Goal: Transaction & Acquisition: Download file/media

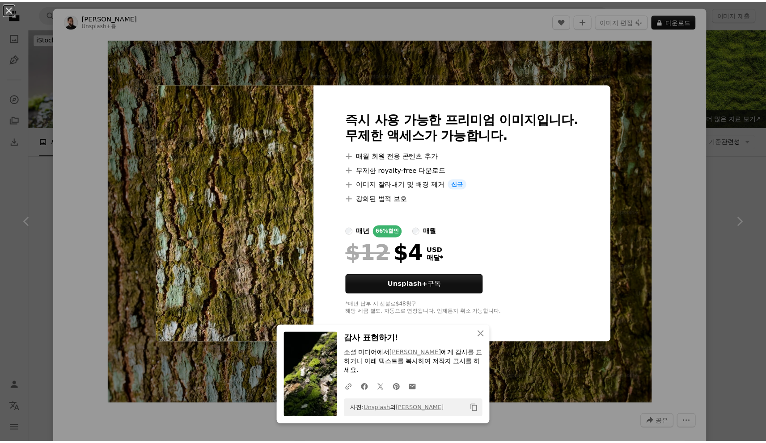
scroll to position [546, 0]
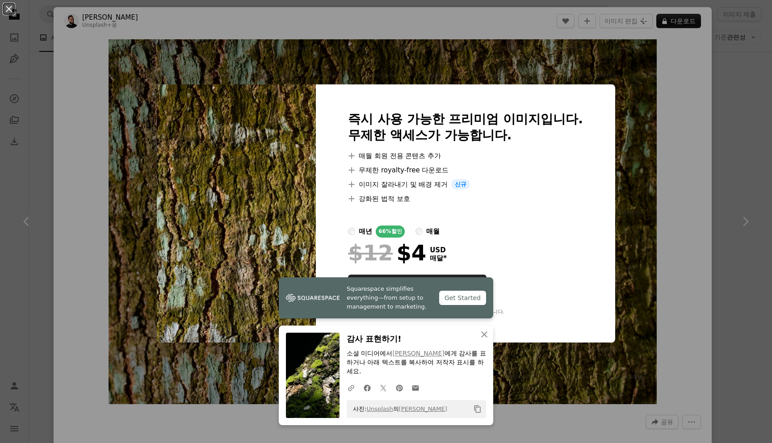
click at [734, 168] on div "An X shape 즉시 사용 가능한 프리미엄 이미지입니다. 무제한 액세스가 가능합니다. A plus sign 매월 회원 전용 콘텐츠 추가 A…" at bounding box center [386, 221] width 772 height 443
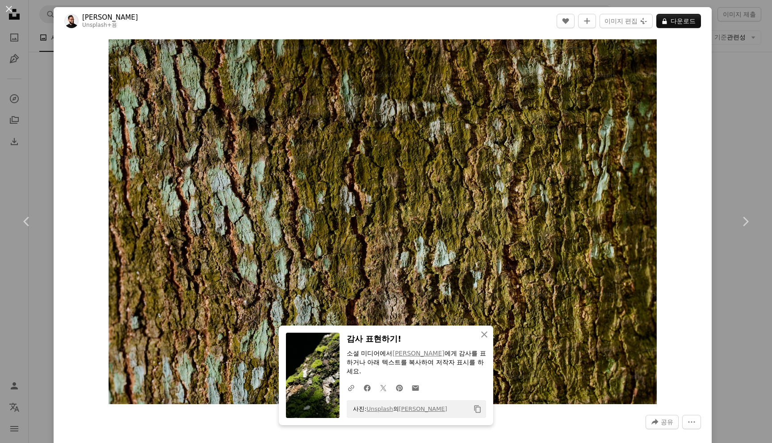
click at [761, 127] on div "An X shape Chevron left Chevron right Kobby Mendez Unsplash+ 용 A heart A plus s…" at bounding box center [386, 221] width 772 height 443
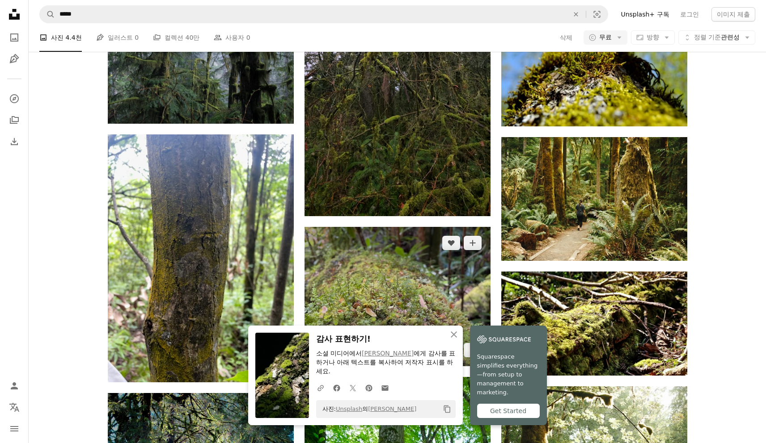
scroll to position [770, 0]
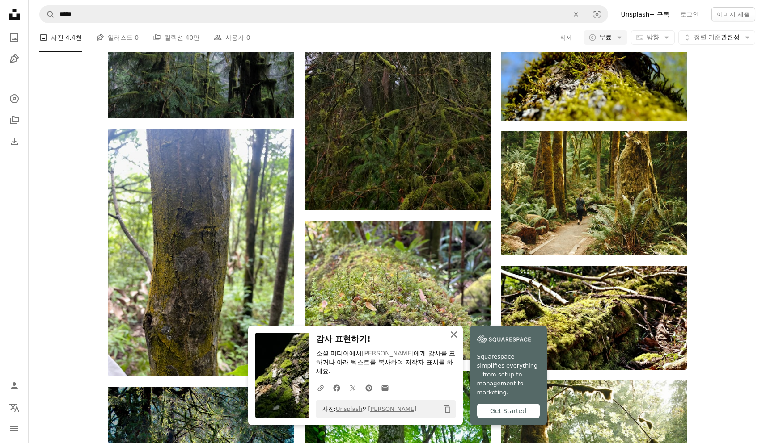
click at [457, 340] on icon "An X shape" at bounding box center [453, 334] width 11 height 11
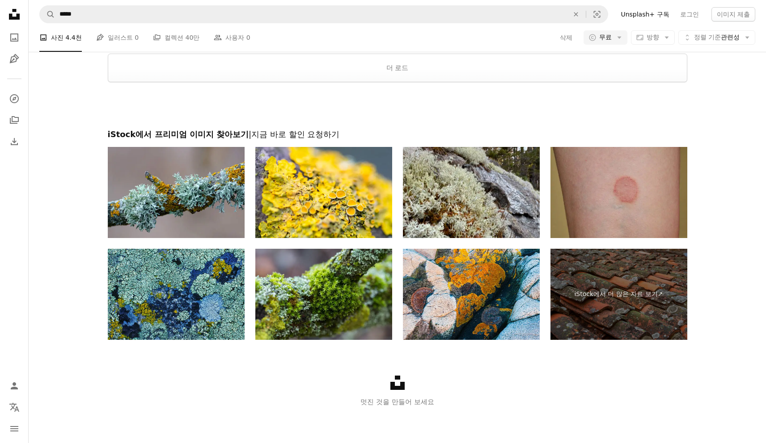
scroll to position [2875, 0]
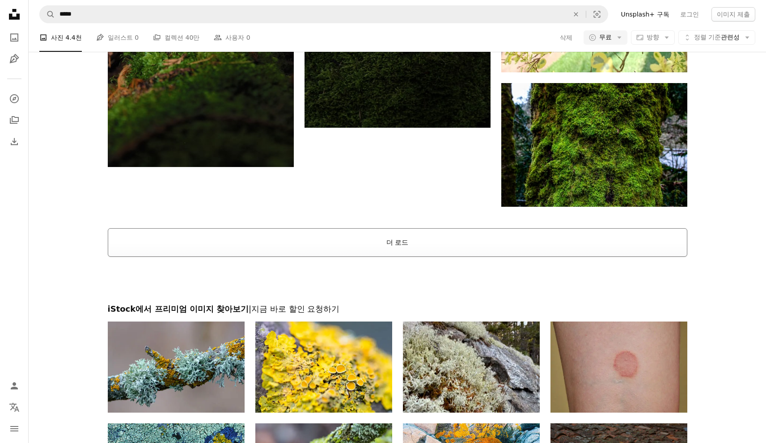
click at [484, 245] on button "더 로드" at bounding box center [397, 242] width 579 height 29
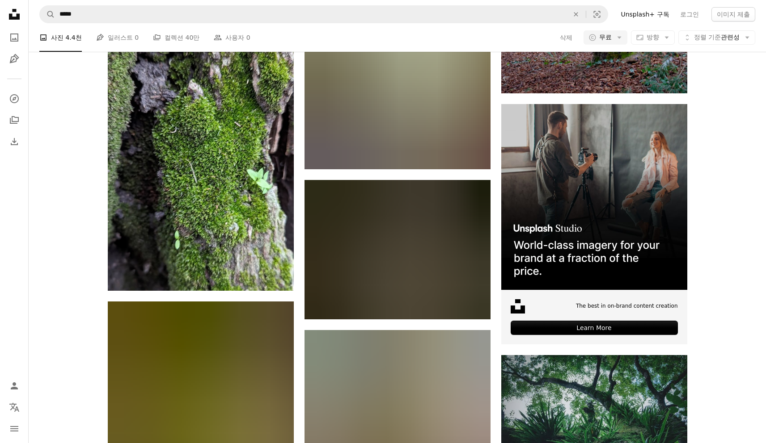
scroll to position [3450, 0]
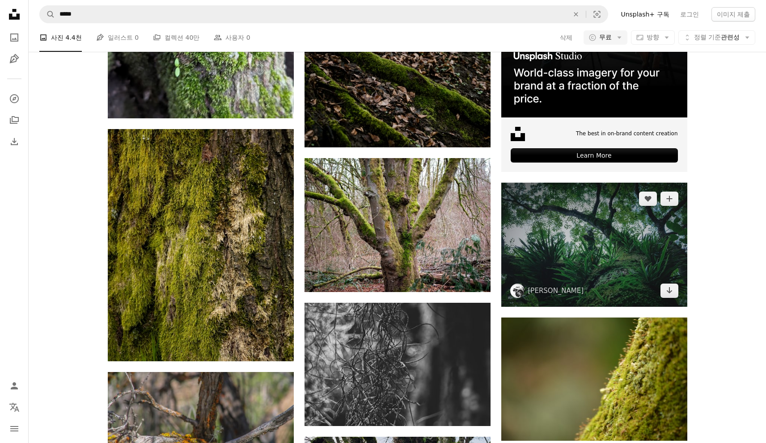
click at [614, 255] on img at bounding box center [594, 245] width 186 height 124
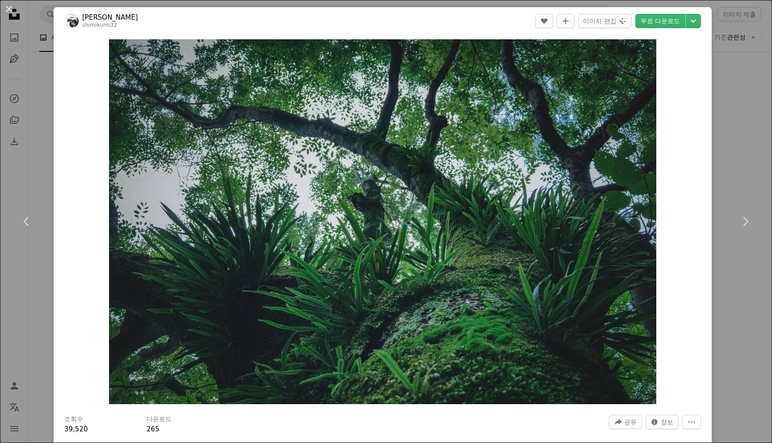
click at [761, 140] on div "An X shape Chevron left Chevron right Kumiko SHIMIZU shimikumi32 A heart A plus…" at bounding box center [386, 221] width 772 height 443
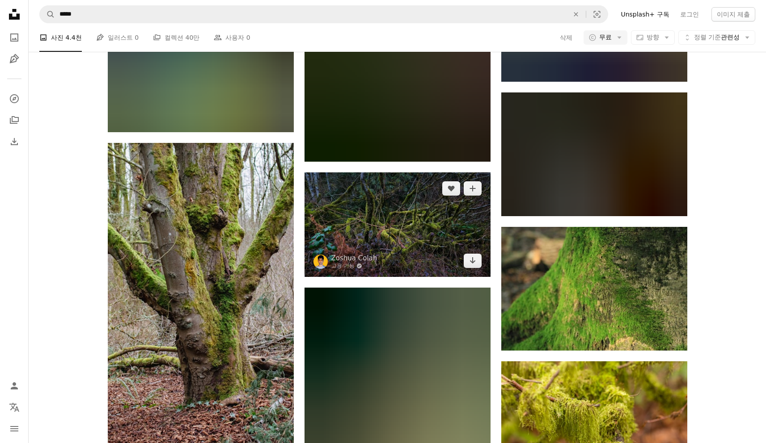
scroll to position [4473, 0]
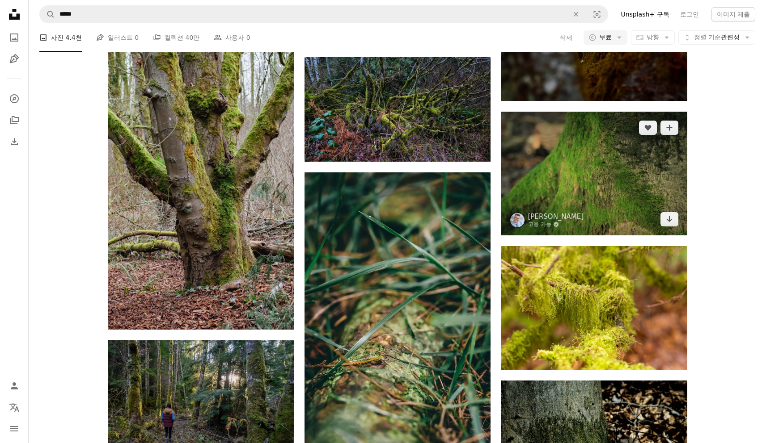
click at [608, 183] on img at bounding box center [594, 174] width 186 height 124
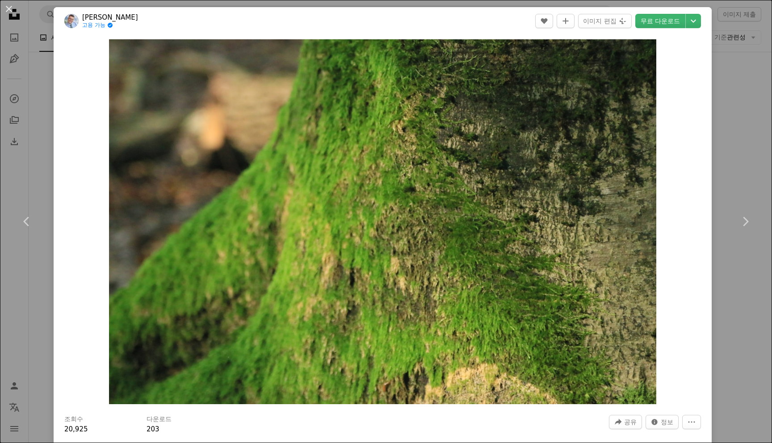
click at [749, 116] on div "An X shape Chevron left Chevron right [PERSON_NAME] 고용 가능 A checkmark inside of…" at bounding box center [386, 221] width 772 height 443
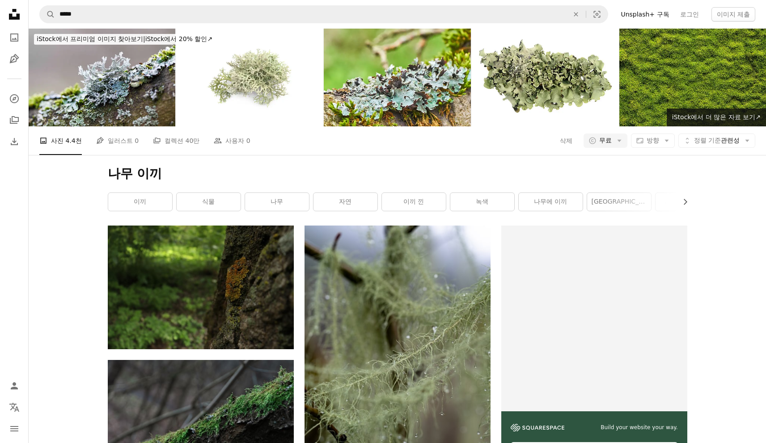
click at [19, 15] on icon at bounding box center [14, 14] width 11 height 11
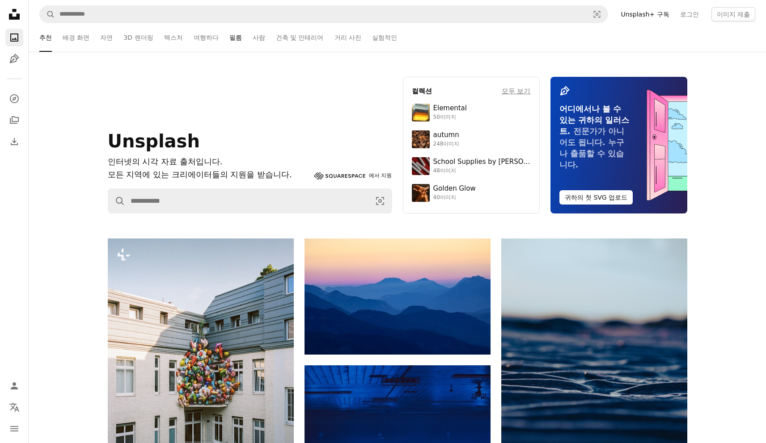
click at [229, 37] on link "필름" at bounding box center [235, 37] width 13 height 29
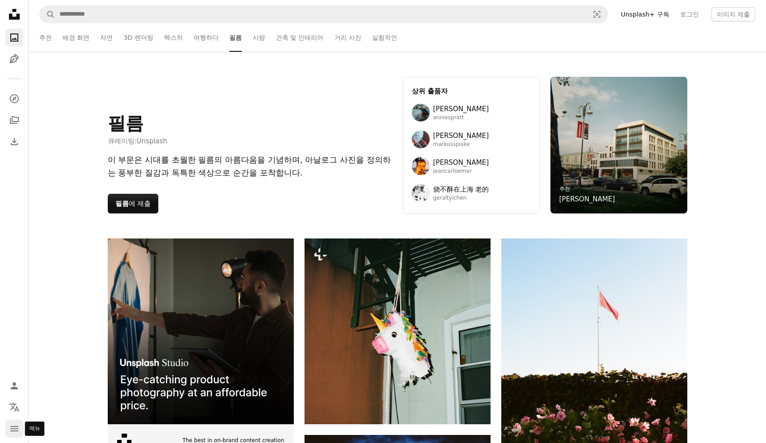
click at [11, 436] on button "navigation menu" at bounding box center [14, 429] width 18 height 18
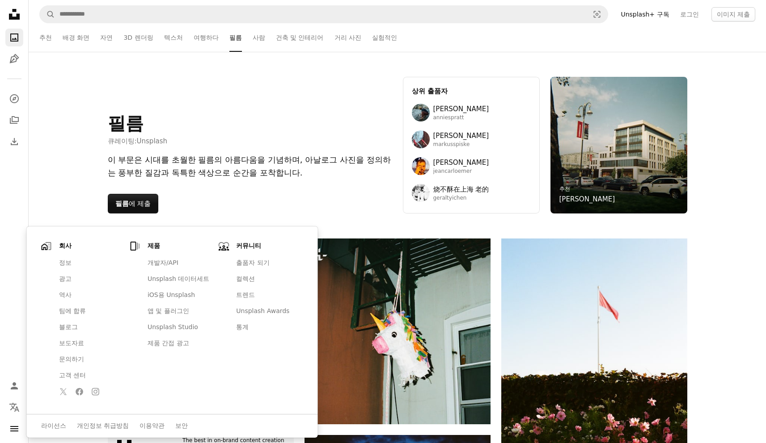
click at [58, 149] on div "필름 큐레이팅: Unsplash 이 부문은 시대를 초월한 필름의 아름다움을 기념하며, 아날로그 사진을 정의하는 풍부한 질감과 독특한 색상으로 …" at bounding box center [397, 145] width 737 height 187
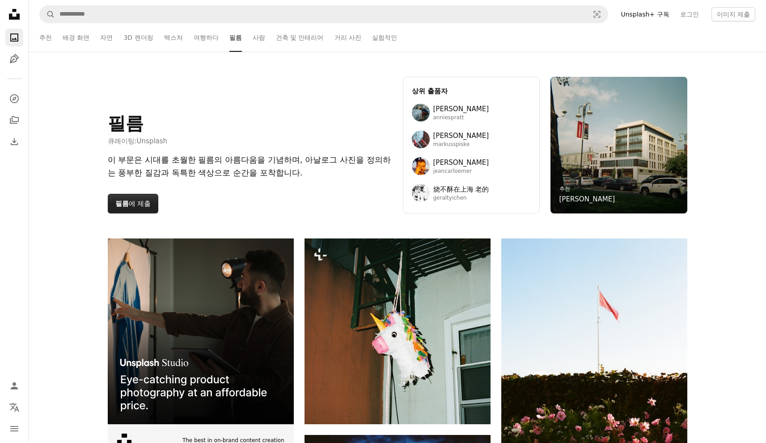
click at [141, 196] on button "필름 에 제출" at bounding box center [133, 204] width 51 height 20
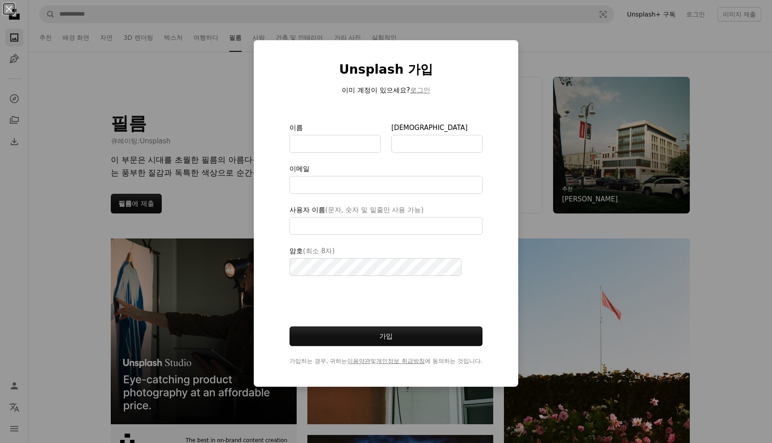
click at [208, 90] on div "An X shape Unsplash 가입 이미 계정이 있으세요? 로그인 이름 성 이메일 사용자 이름 (문자, 숫자 및 밑줄만 사용 가능) 암호…" at bounding box center [386, 221] width 772 height 443
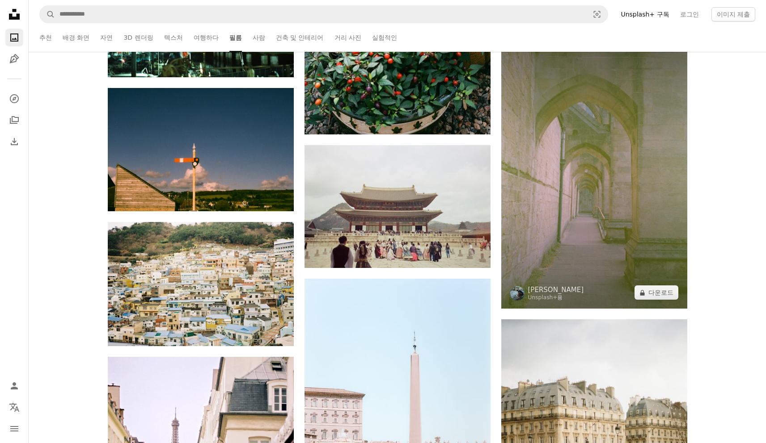
scroll to position [7661, 0]
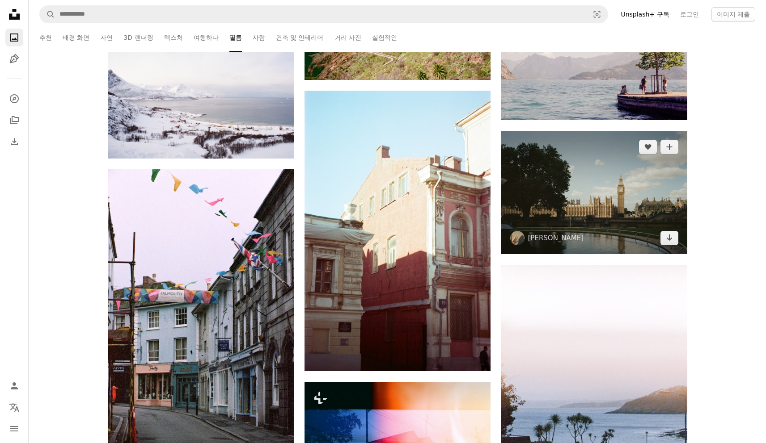
scroll to position [7939, 0]
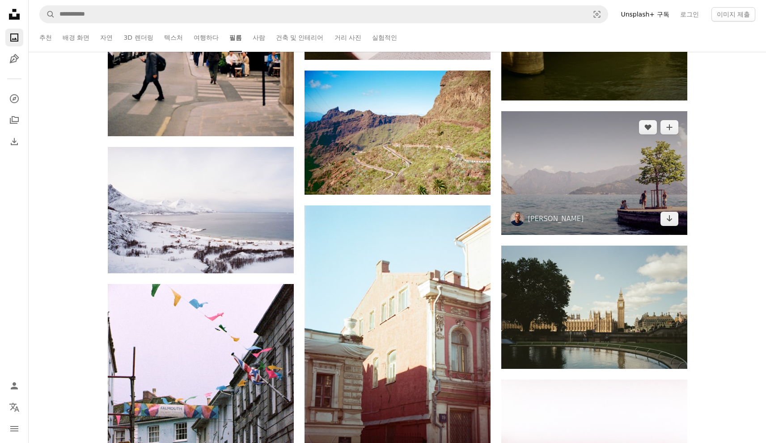
click at [573, 173] on img at bounding box center [594, 173] width 186 height 124
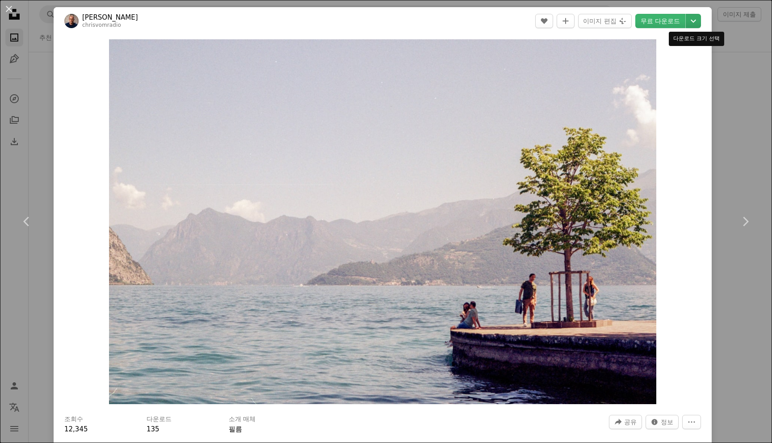
click at [694, 21] on icon "Chevron down" at bounding box center [694, 21] width 14 height 11
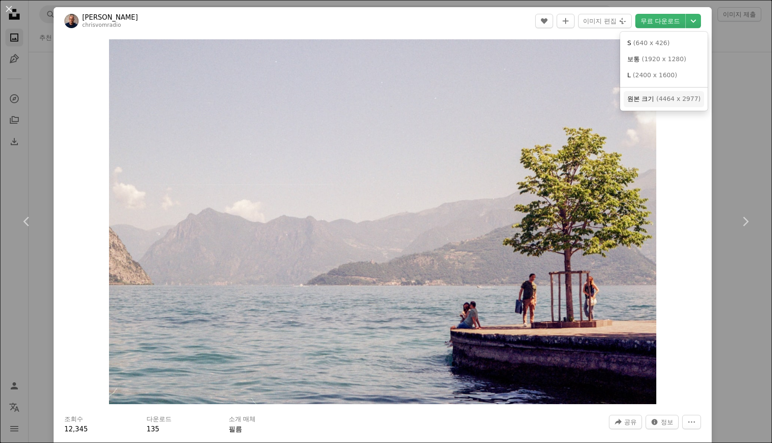
click at [665, 102] on span "( 4464 x 2977 )" at bounding box center [679, 98] width 44 height 7
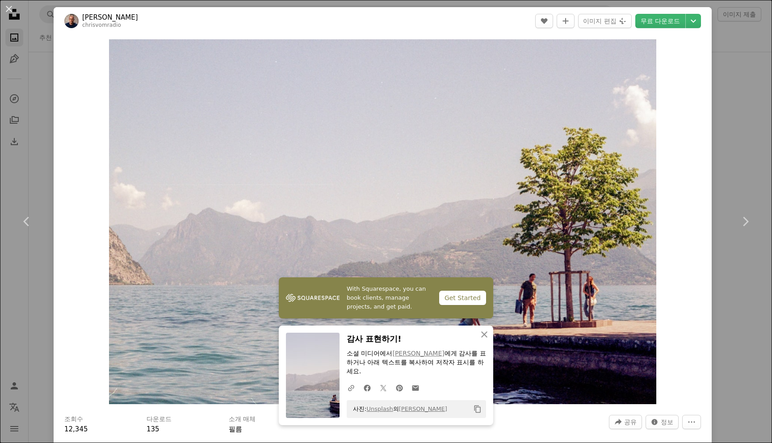
click at [747, 100] on div "An X shape Chevron left Chevron right [PERSON_NAME] chrisvomradio A heart A plu…" at bounding box center [386, 221] width 772 height 443
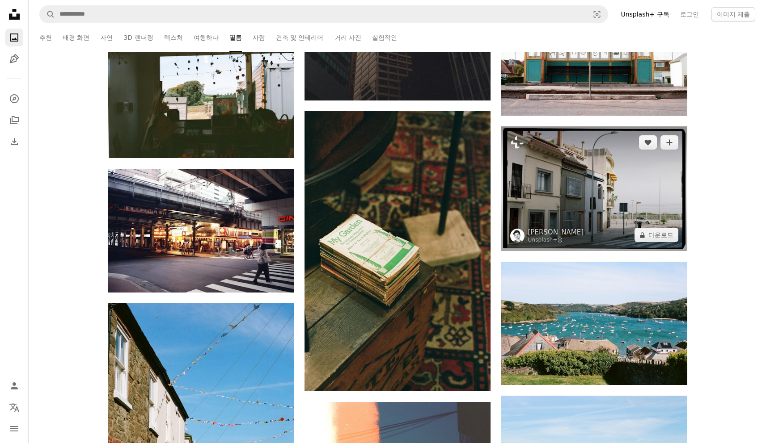
scroll to position [10134, 0]
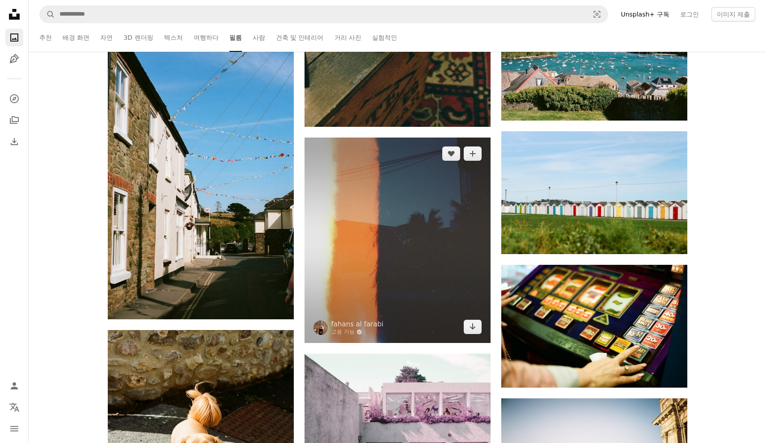
click at [378, 246] on img at bounding box center [397, 240] width 186 height 205
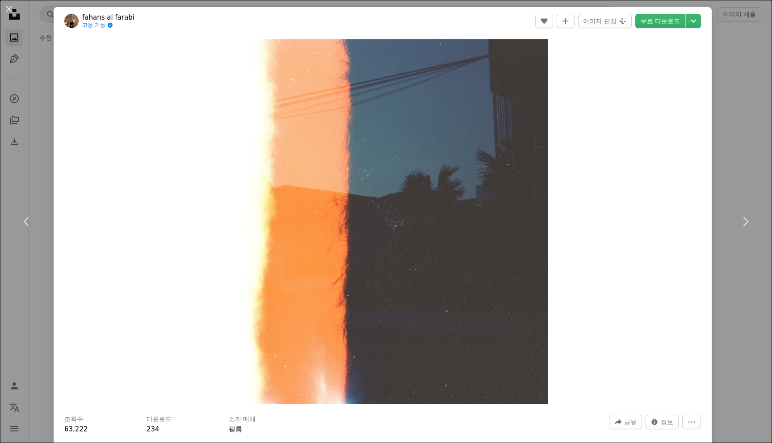
click at [745, 98] on div "An X shape Chevron left Chevron right fahans al farabi 고용 가능 A checkmark inside…" at bounding box center [386, 221] width 772 height 443
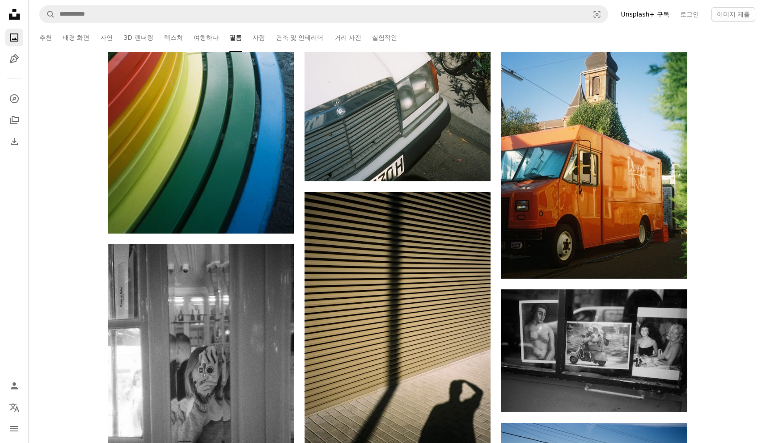
scroll to position [21587, 0]
